Goal: Task Accomplishment & Management: Manage account settings

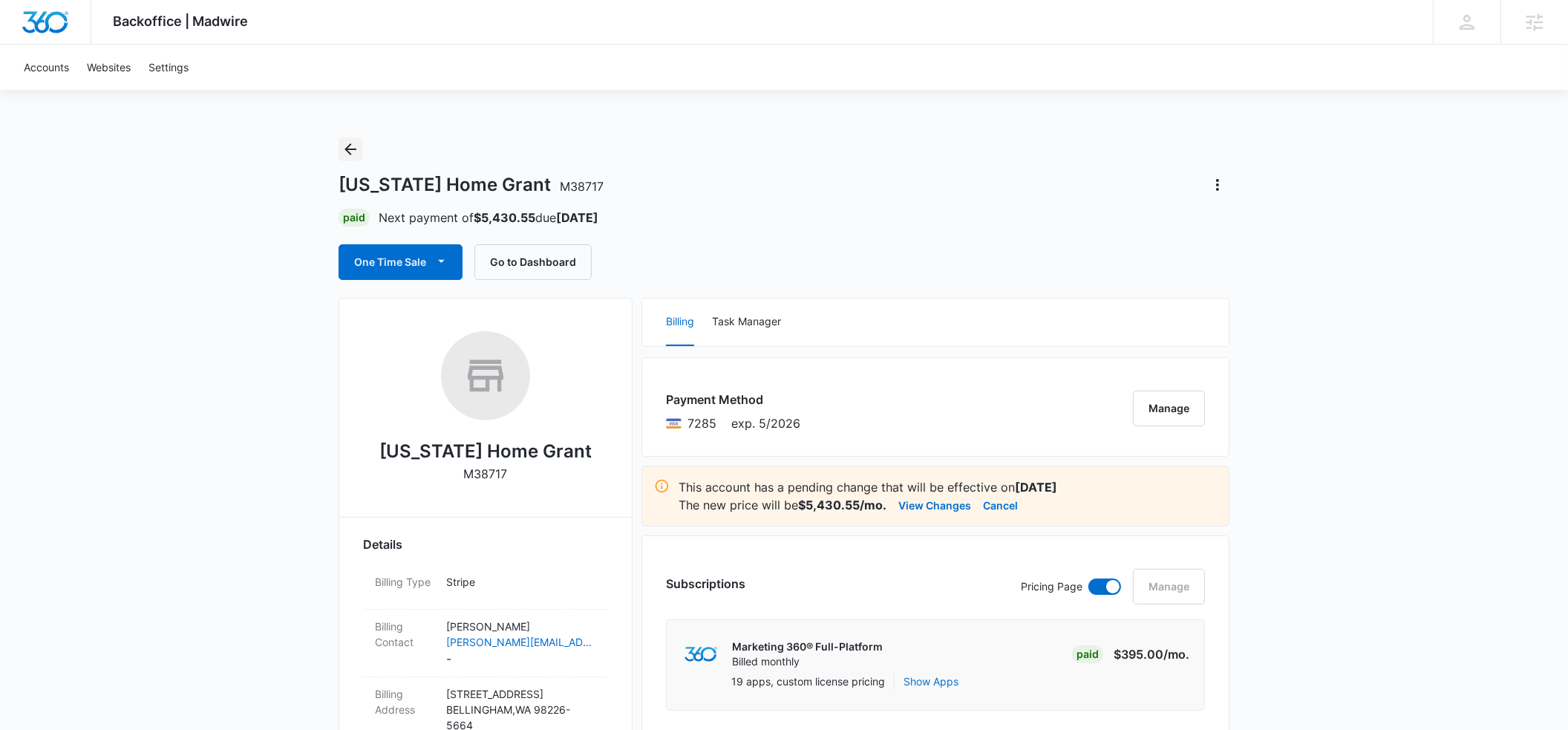
click at [350, 152] on icon "Back" at bounding box center [350, 149] width 18 height 18
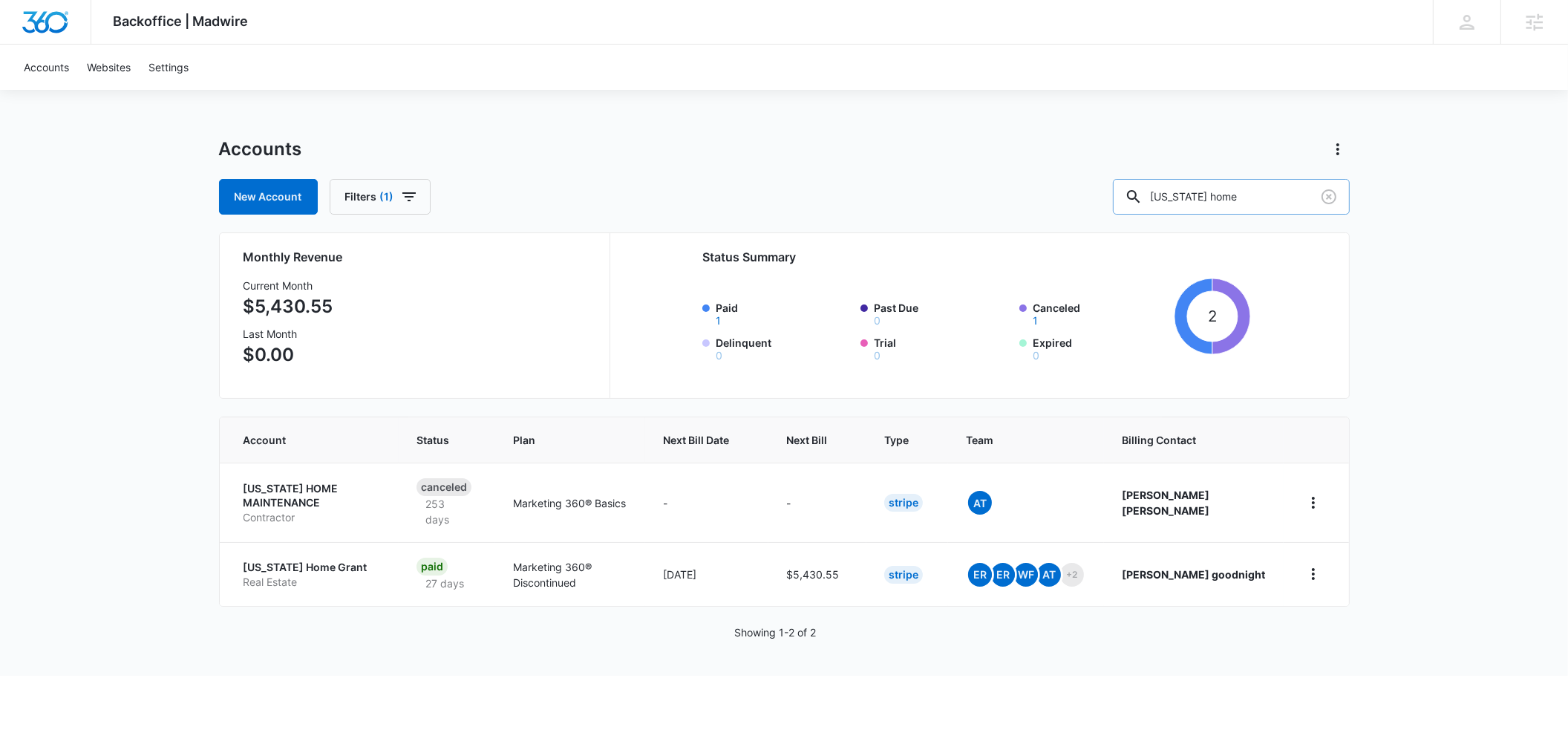
drag, startPoint x: 1267, startPoint y: 199, endPoint x: 1164, endPoint y: 198, distance: 103.0
click at [1164, 198] on div "[US_STATE] home" at bounding box center [1231, 197] width 236 height 36
type input "Apex mhc"
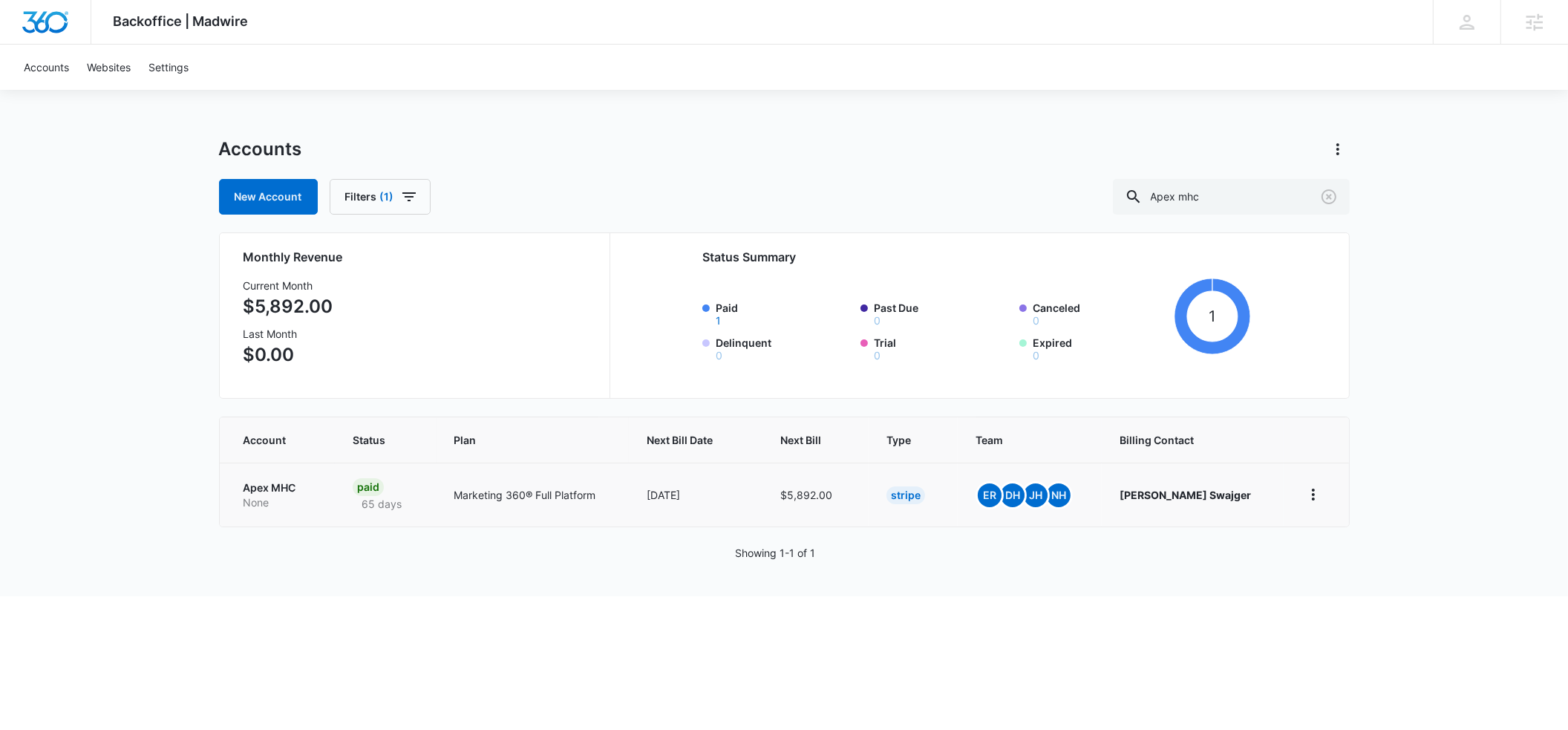
click at [261, 487] on p "Apex MHC" at bounding box center [280, 488] width 74 height 15
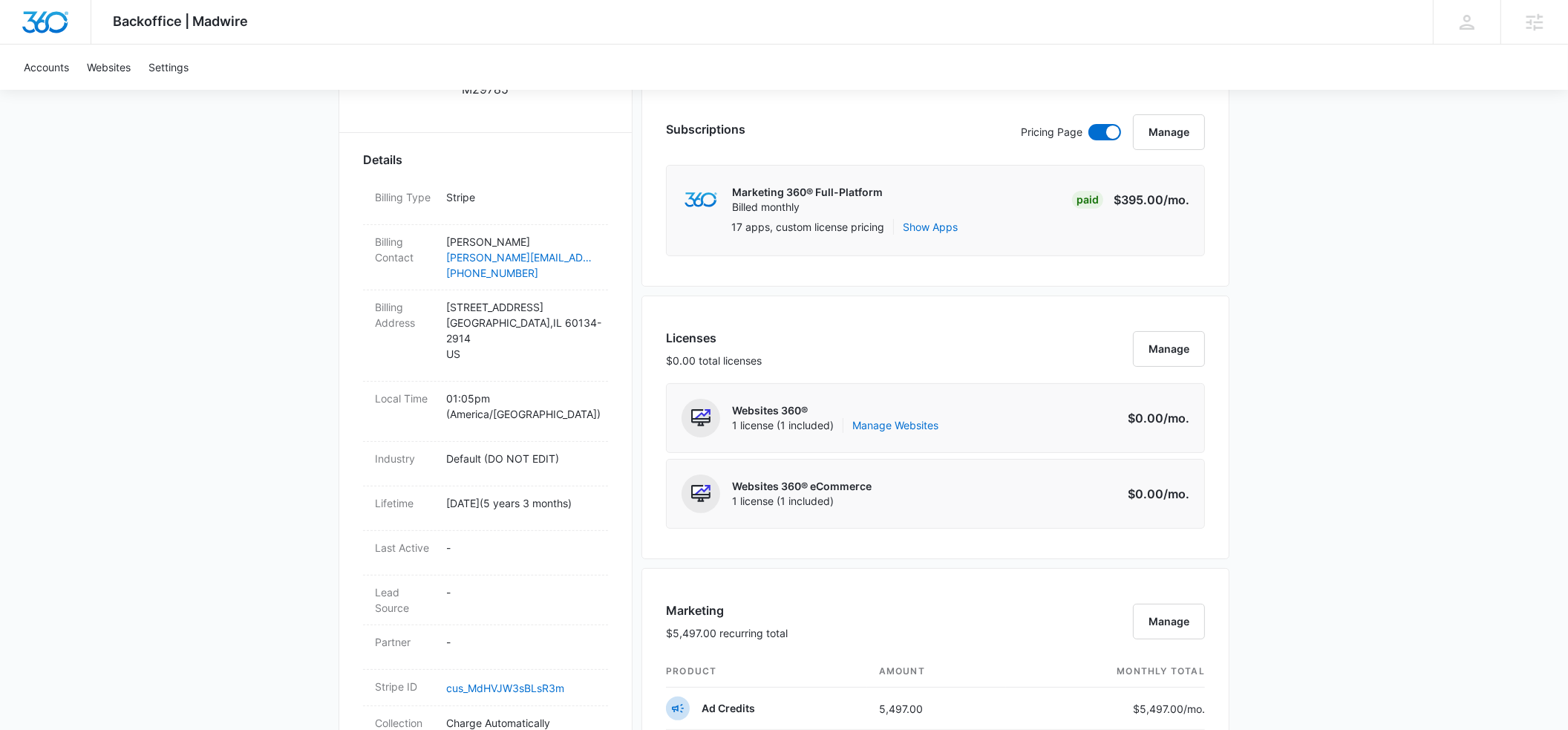
scroll to position [381, 0]
click at [1164, 142] on button "Manage" at bounding box center [1169, 135] width 72 height 36
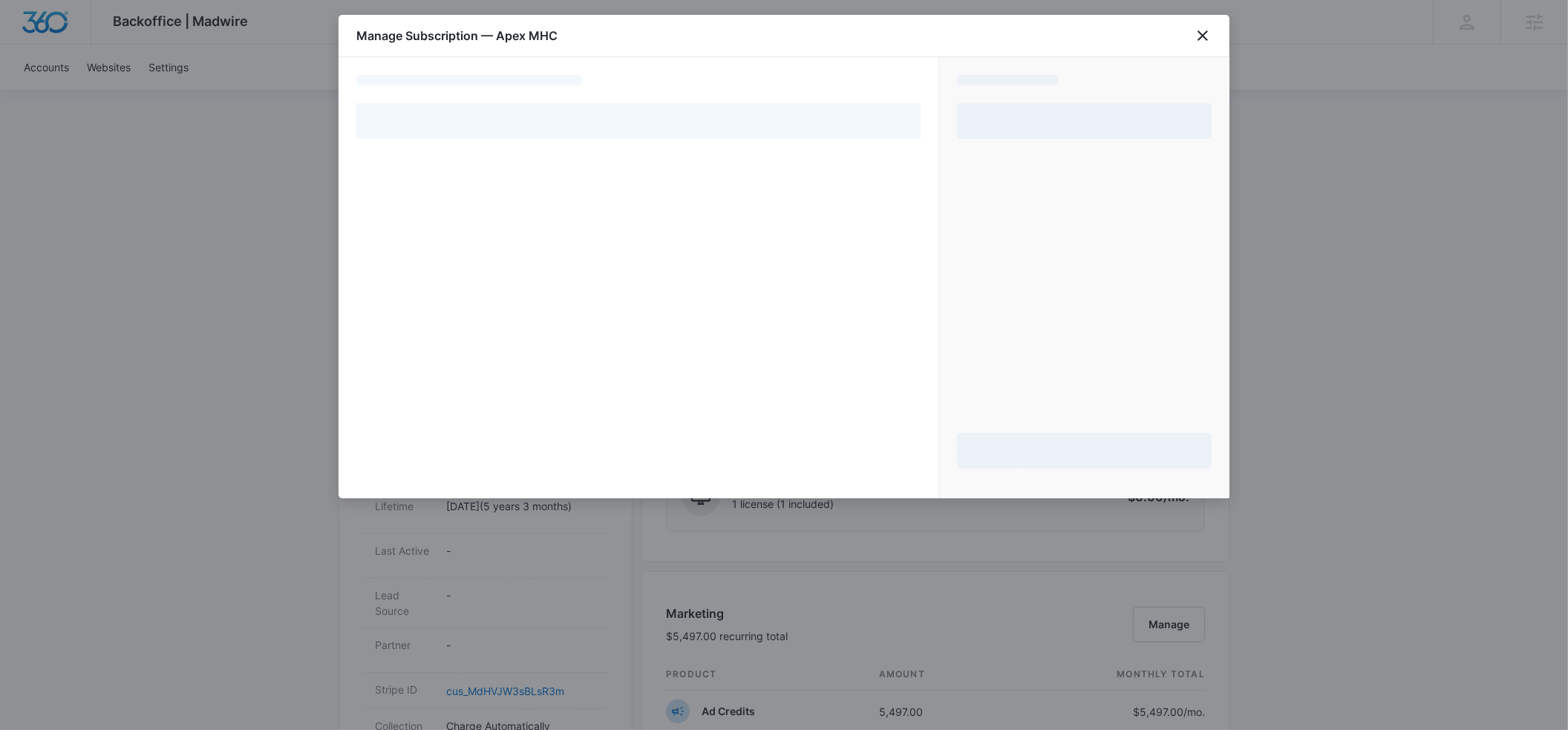
select select "pm_1RfmJLA4n8RTgNjU3azOSHEY"
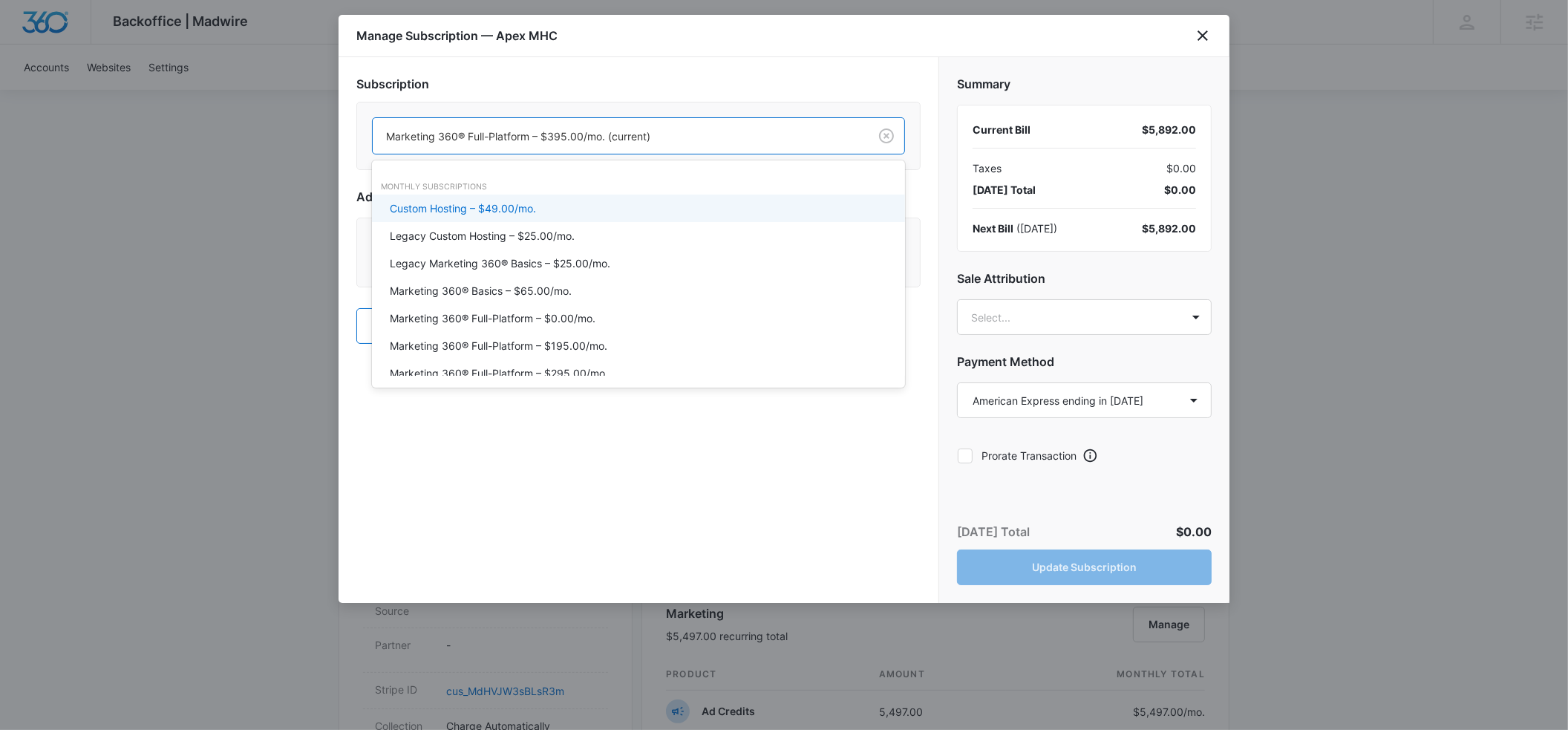
click at [736, 142] on div at bounding box center [618, 136] width 464 height 19
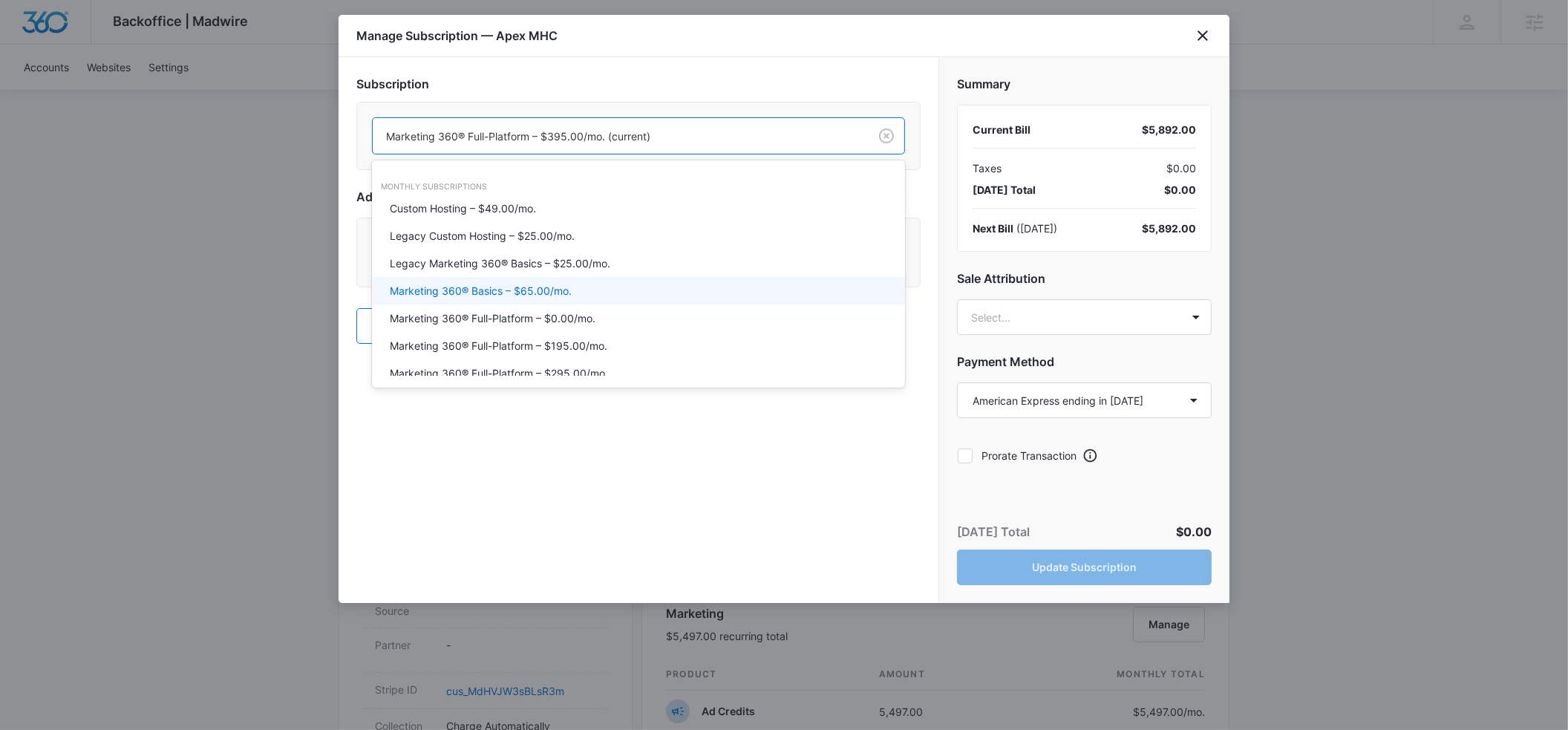
click at [536, 287] on p "Marketing 360® Basics – $65.00/mo." at bounding box center [481, 290] width 182 height 15
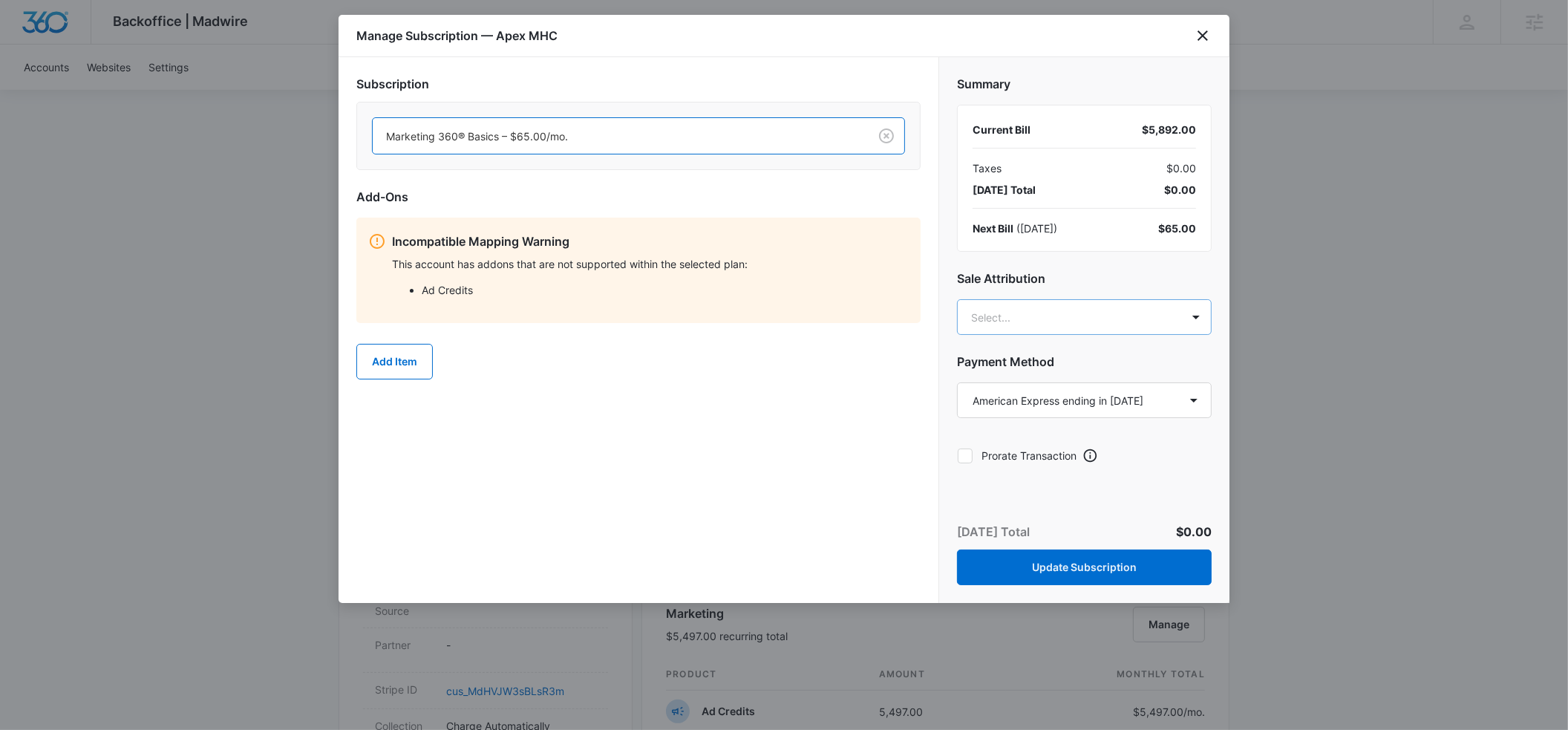
click at [1020, 315] on body "Backoffice | Madwire Apps Settings ER [PERSON_NAME] [PERSON_NAME][EMAIL_ADDRESS…" at bounding box center [784, 619] width 1568 height 2001
click at [1083, 260] on div at bounding box center [784, 365] width 1568 height 730
type input "[PERSON_NAME]"
click at [1127, 562] on button "Update Subscription" at bounding box center [1084, 567] width 254 height 36
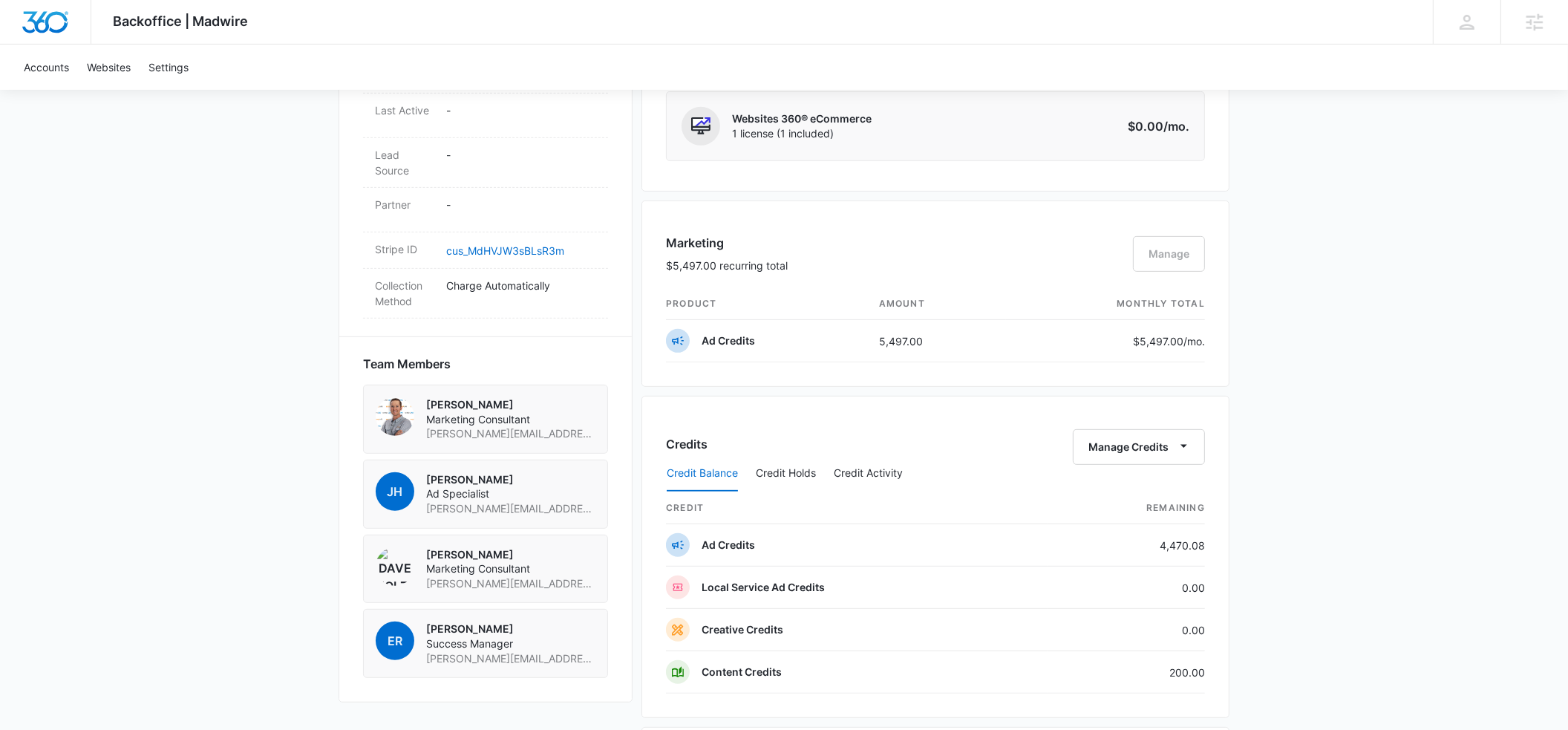
scroll to position [826, 0]
